Goal: Information Seeking & Learning: Understand process/instructions

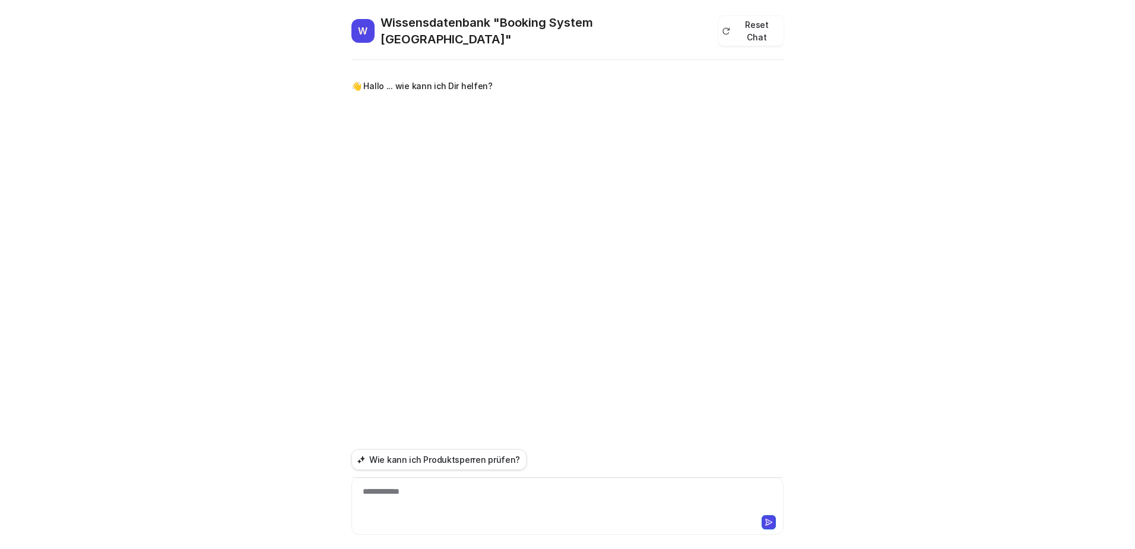
click at [457, 475] on div "**********" at bounding box center [568, 492] width 432 height 86
click at [454, 482] on div "**********" at bounding box center [568, 505] width 432 height 57
click at [439, 489] on div at bounding box center [567, 498] width 426 height 27
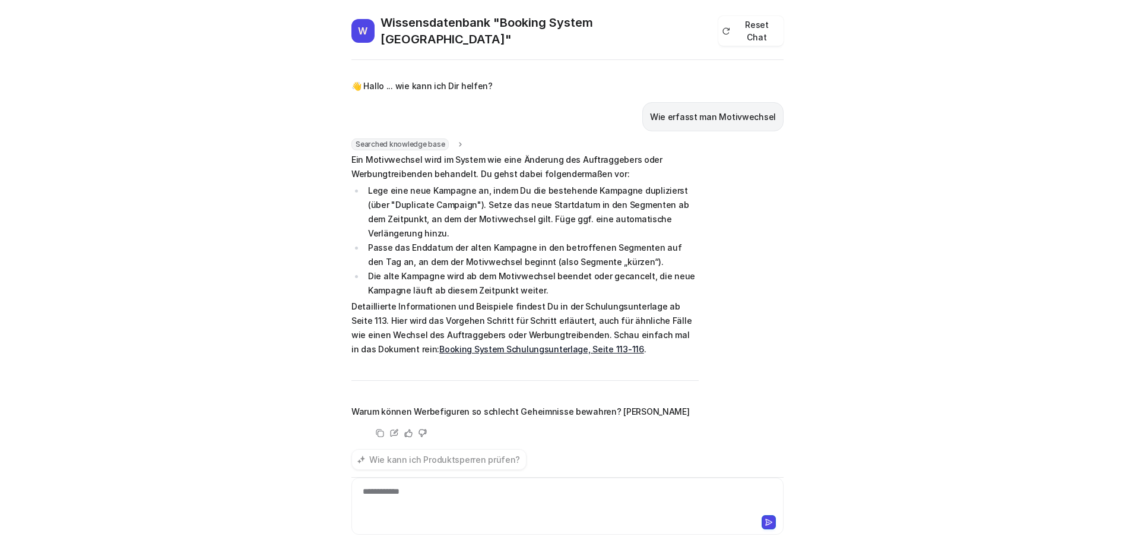
scroll to position [17, 0]
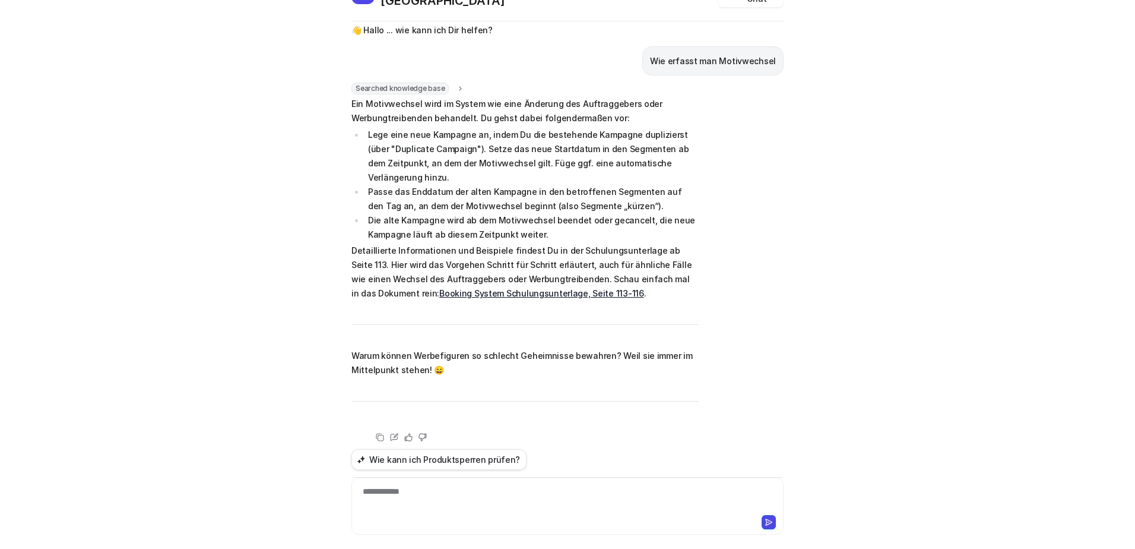
click at [559, 192] on ul "Lege eine neue Kampagne an, indem Du die bestehende Kampagne duplizierst (über …" at bounding box center [525, 185] width 347 height 114
click at [574, 116] on span "Ein Motivwechsel wird im System wie eine Änderung des Auftraggebers oder Werbun…" at bounding box center [525, 249] width 347 height 305
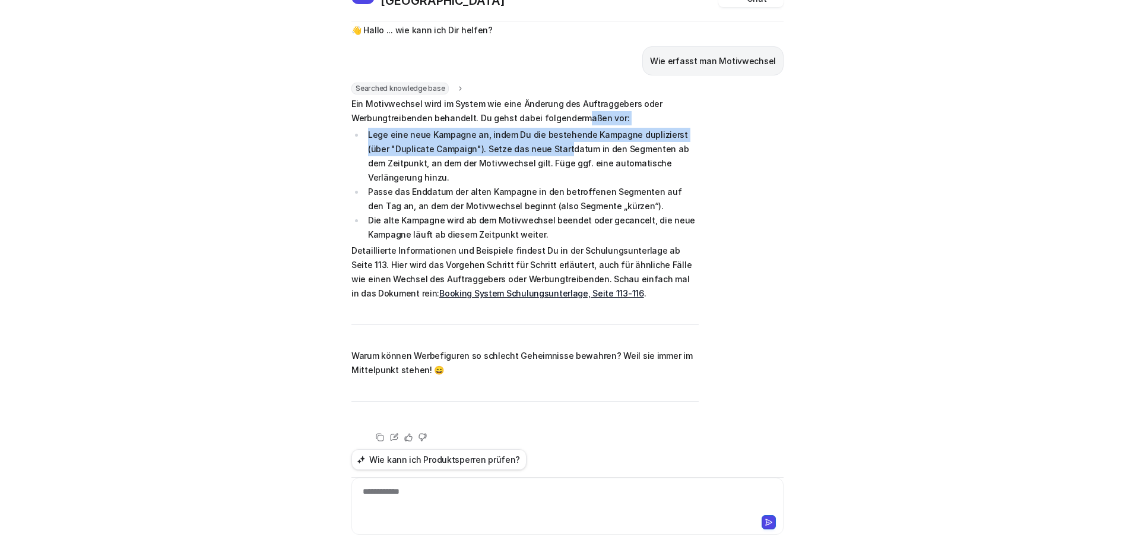
drag, startPoint x: 548, startPoint y: 135, endPoint x: 536, endPoint y: 146, distance: 16.8
click at [536, 146] on span "Ein Motivwechsel wird im System wie eine Änderung des Auftraggebers oder Werbun…" at bounding box center [525, 249] width 347 height 305
click at [536, 146] on li "Lege eine neue Kampagne an, indem Du die bestehende Kampagne duplizierst (über …" at bounding box center [532, 156] width 334 height 57
drag, startPoint x: 515, startPoint y: 140, endPoint x: 509, endPoint y: 147, distance: 8.8
click at [509, 147] on li "Lege eine neue Kampagne an, indem Du die bestehende Kampagne duplizierst (über …" at bounding box center [532, 156] width 334 height 57
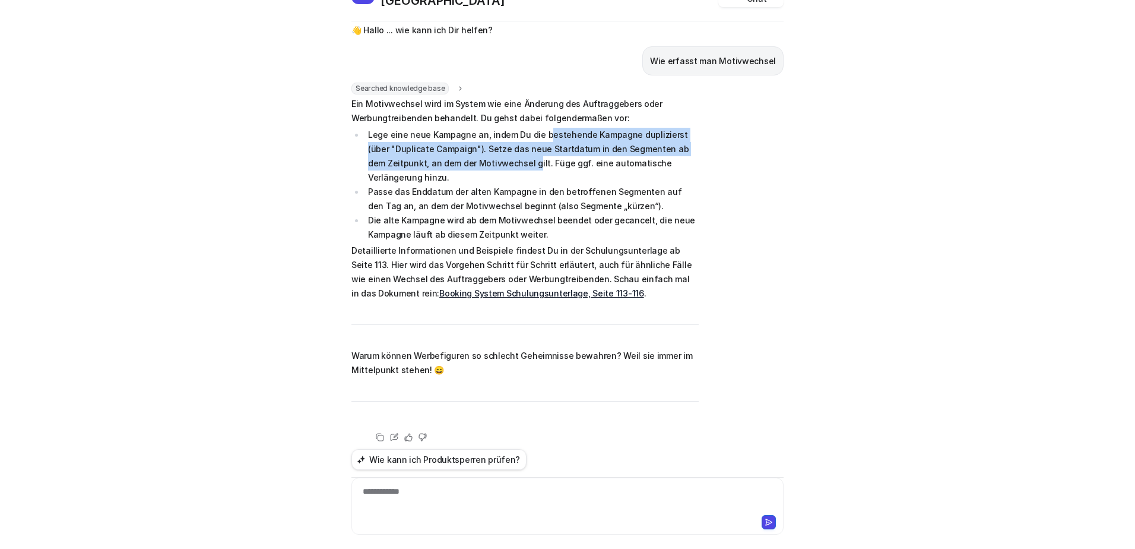
click at [509, 147] on li "Lege eine neue Kampagne an, indem Du die bestehende Kampagne duplizierst (über …" at bounding box center [532, 156] width 334 height 57
drag, startPoint x: 534, startPoint y: 124, endPoint x: 518, endPoint y: 156, distance: 36.4
click at [518, 156] on li "Lege eine neue Kampagne an, indem Du die bestehende Kampagne duplizierst (über …" at bounding box center [532, 156] width 334 height 57
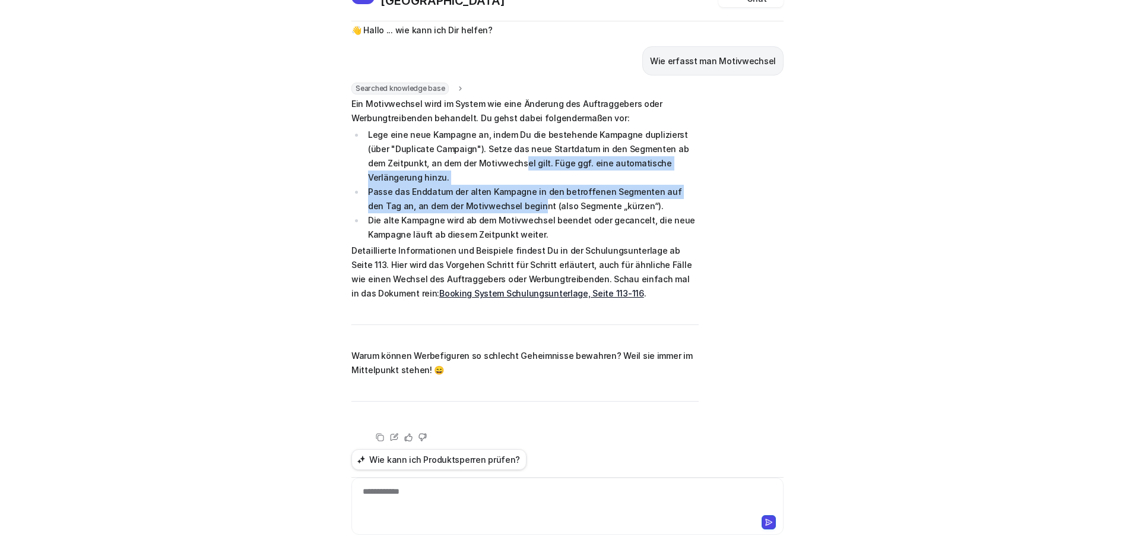
drag, startPoint x: 495, startPoint y: 161, endPoint x: 499, endPoint y: 201, distance: 40.0
click at [499, 201] on ul "Lege eine neue Kampagne an, indem Du die bestehende Kampagne duplizierst (über …" at bounding box center [525, 185] width 347 height 114
click at [499, 201] on li "Passe das Enddatum der alten Kampagne in den betroffenen Segmenten auf den Tag …" at bounding box center [532, 199] width 334 height 29
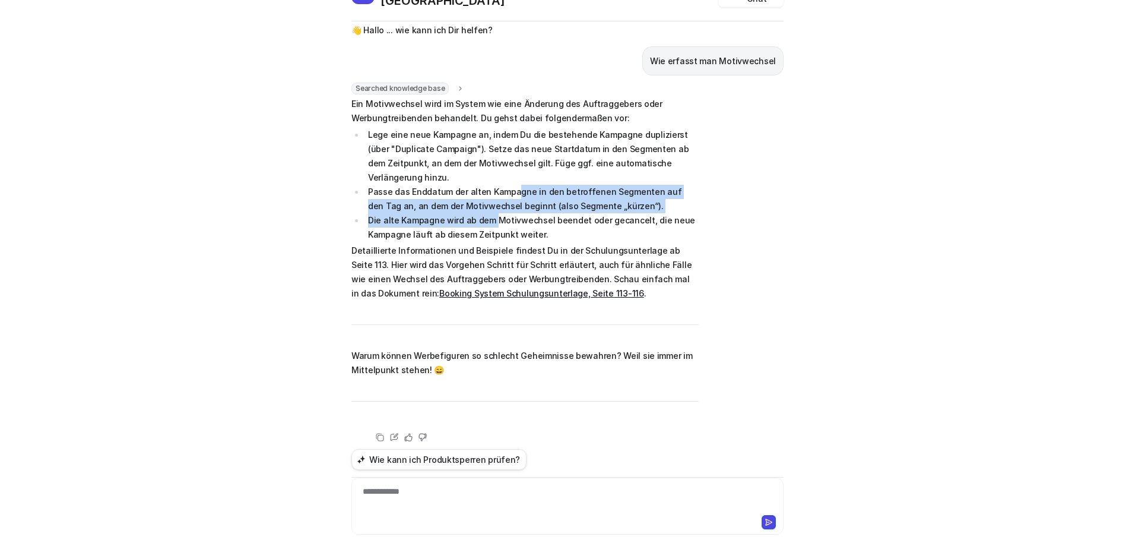
click at [486, 210] on ul "Lege eine neue Kampagne an, indem Du die bestehende Kampagne duplizierst (über …" at bounding box center [525, 185] width 347 height 114
drag, startPoint x: 486, startPoint y: 210, endPoint x: 479, endPoint y: 201, distance: 11.9
click at [479, 201] on li "Passe das Enddatum der alten Kampagne in den betroffenen Segmenten auf den Tag …" at bounding box center [532, 199] width 334 height 29
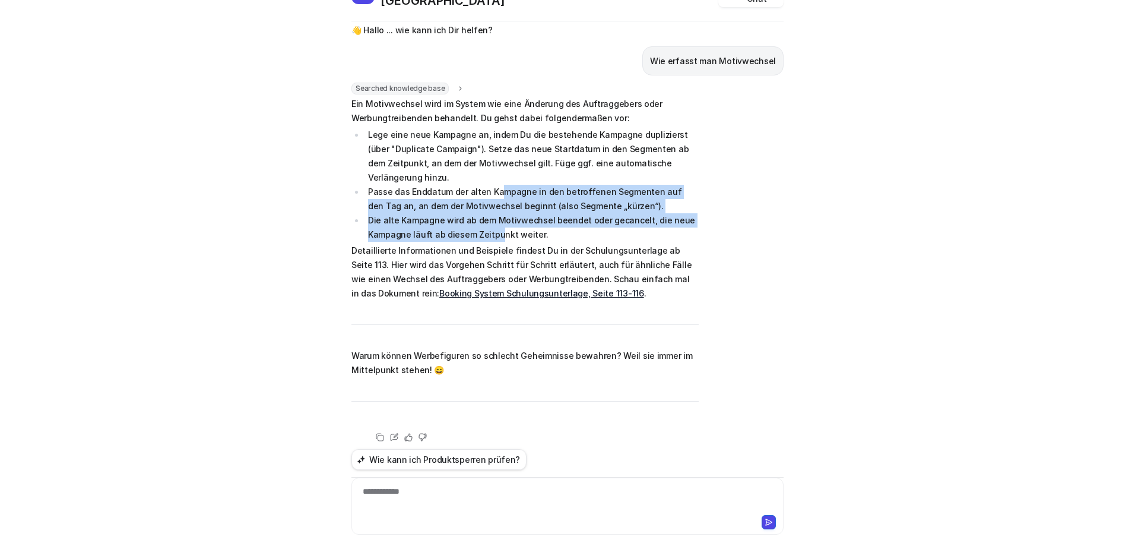
drag, startPoint x: 491, startPoint y: 208, endPoint x: 491, endPoint y: 219, distance: 10.1
click at [491, 219] on ul "Lege eine neue Kampagne an, indem Du die bestehende Kampagne duplizierst (über …" at bounding box center [525, 185] width 347 height 114
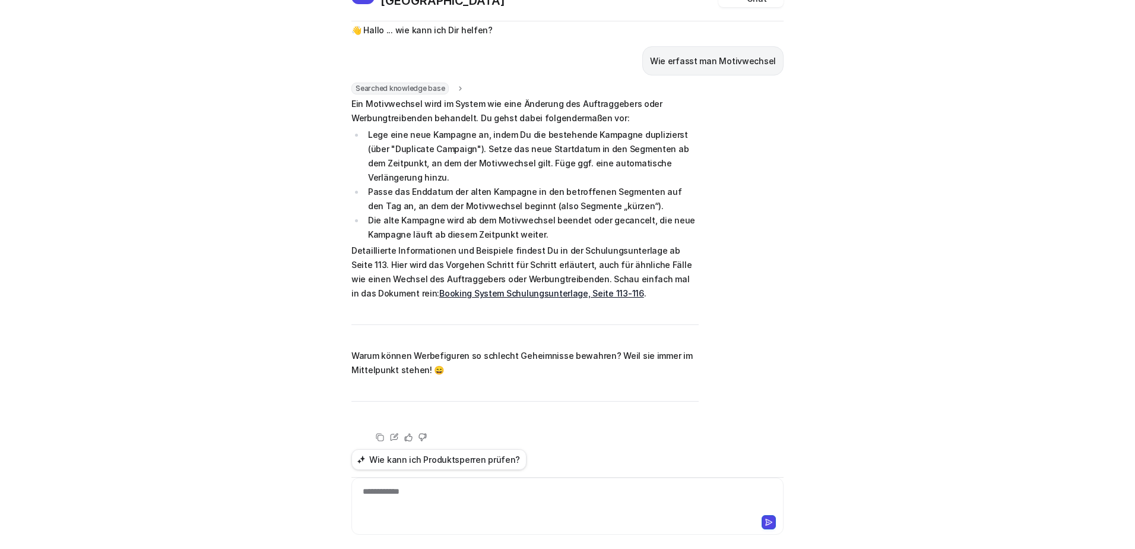
drag, startPoint x: 491, startPoint y: 219, endPoint x: 497, endPoint y: 218, distance: 6.0
click at [495, 219] on li "Die alte Kampagne wird ab dem Motivwechsel beendet oder gecancelt, die neue Kam…" at bounding box center [532, 227] width 334 height 29
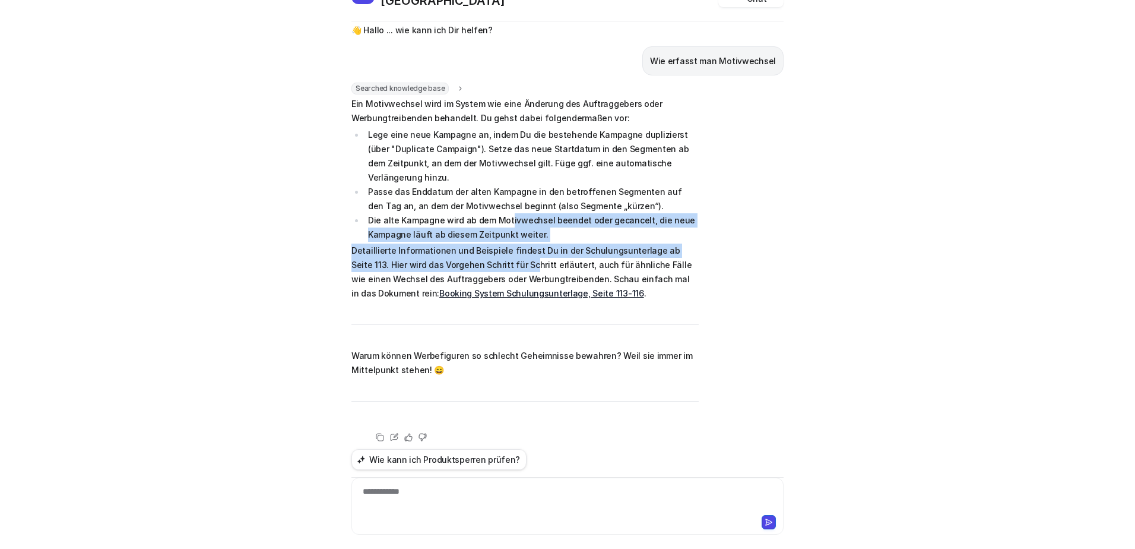
drag, startPoint x: 500, startPoint y: 224, endPoint x: 487, endPoint y: 252, distance: 31.4
click at [487, 252] on span "Ein Motivwechsel wird im System wie eine Änderung des Auftraggebers oder Werbun…" at bounding box center [525, 249] width 347 height 305
drag, startPoint x: 487, startPoint y: 252, endPoint x: 496, endPoint y: 240, distance: 14.8
click at [487, 252] on p "Detaillierte Informationen und Beispiele findest Du in der Schulungsunterlage a…" at bounding box center [525, 271] width 347 height 57
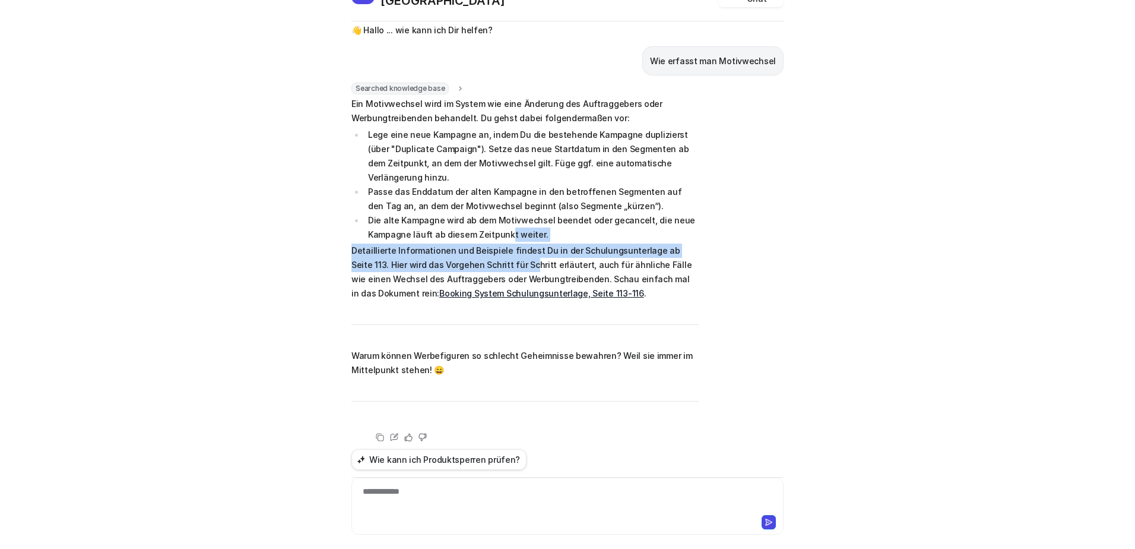
drag, startPoint x: 499, startPoint y: 230, endPoint x: 487, endPoint y: 261, distance: 33.4
click at [487, 261] on span "Ein Motivwechsel wird im System wie eine Änderung des Auftraggebers oder Werbun…" at bounding box center [525, 249] width 347 height 305
click at [488, 261] on p "Detaillierte Informationen und Beispiele findest Du in der Schulungsunterlage a…" at bounding box center [525, 271] width 347 height 57
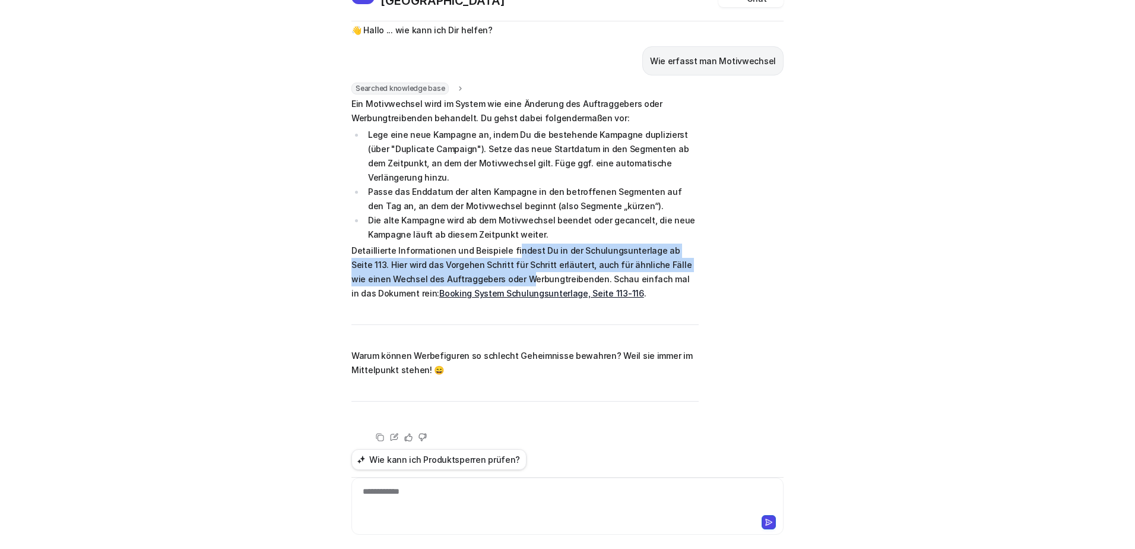
drag, startPoint x: 494, startPoint y: 246, endPoint x: 477, endPoint y: 268, distance: 27.4
click at [477, 268] on p "Detaillierte Informationen und Beispiele findest Du in der Schulungsunterlage a…" at bounding box center [525, 271] width 347 height 57
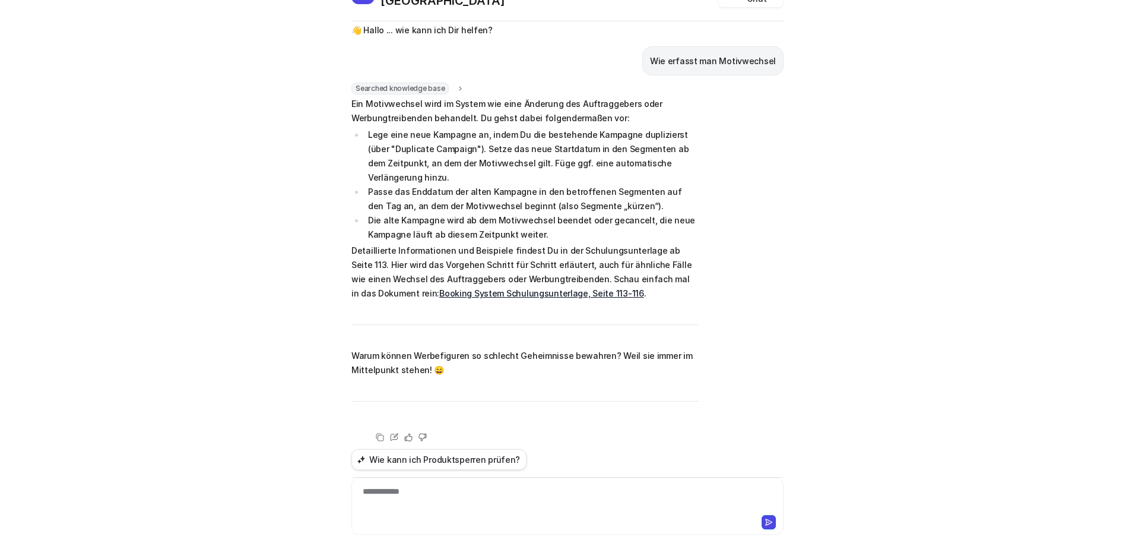
drag, startPoint x: 477, startPoint y: 268, endPoint x: 485, endPoint y: 264, distance: 9.0
click at [485, 264] on p "Detaillierte Informationen und Beispiele findest Du in der Schulungsunterlage a…" at bounding box center [525, 271] width 347 height 57
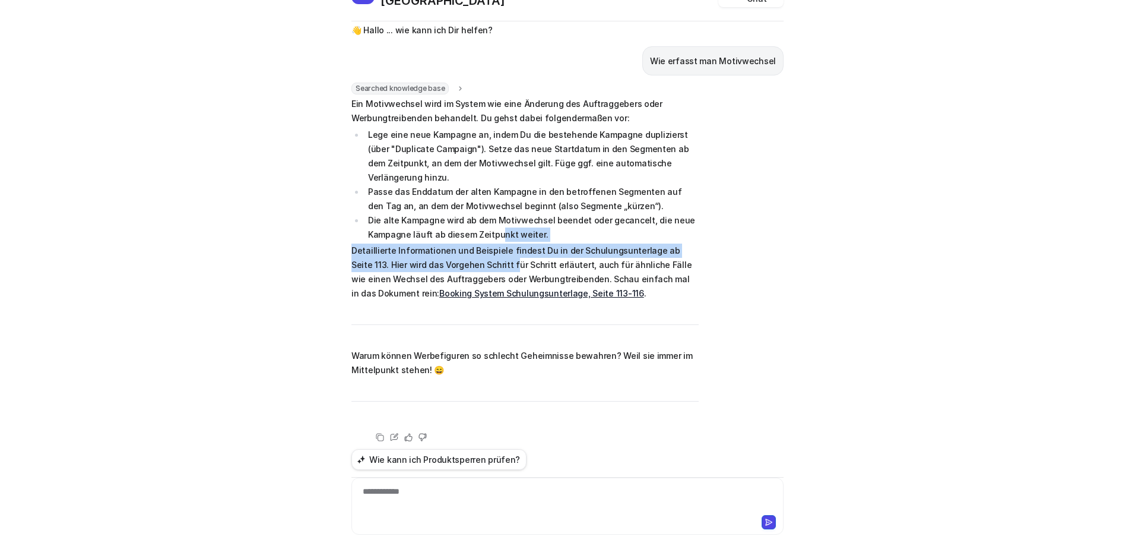
drag, startPoint x: 487, startPoint y: 234, endPoint x: 468, endPoint y: 255, distance: 29.0
click at [468, 255] on span "Ein Motivwechsel wird im System wie eine Änderung des Auftraggebers oder Werbun…" at bounding box center [525, 249] width 347 height 305
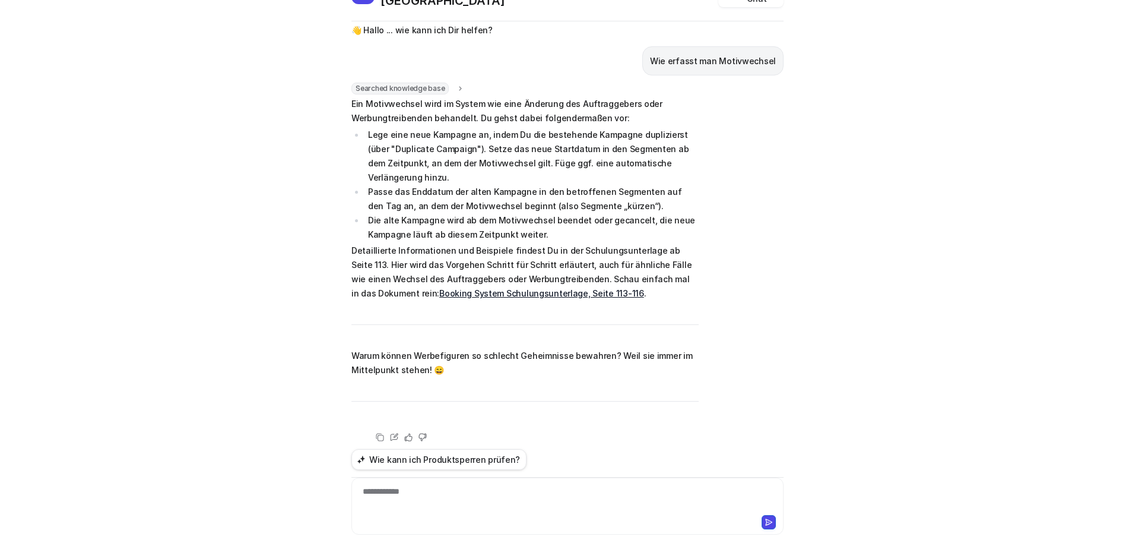
drag, startPoint x: 468, startPoint y: 255, endPoint x: 476, endPoint y: 254, distance: 7.8
click at [476, 254] on p "Detaillierte Informationen und Beispiele findest Du in der Schulungsunterlage a…" at bounding box center [525, 271] width 347 height 57
drag, startPoint x: 483, startPoint y: 350, endPoint x: 477, endPoint y: 375, distance: 26.2
click at [477, 375] on span "Ein Motivwechsel wird im System wie eine Änderung des Auftraggebers oder Werbun…" at bounding box center [525, 249] width 347 height 305
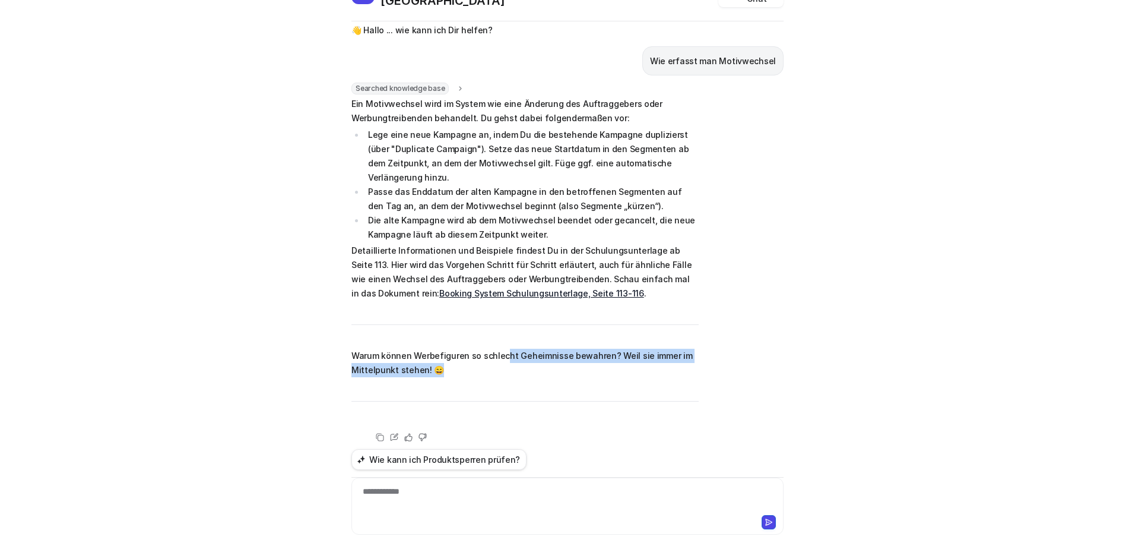
drag, startPoint x: 499, startPoint y: 343, endPoint x: 490, endPoint y: 368, distance: 27.0
click at [490, 368] on span "Ein Motivwechsel wird im System wie eine Änderung des Auftraggebers oder Werbun…" at bounding box center [525, 249] width 347 height 305
